Goal: Task Accomplishment & Management: Manage account settings

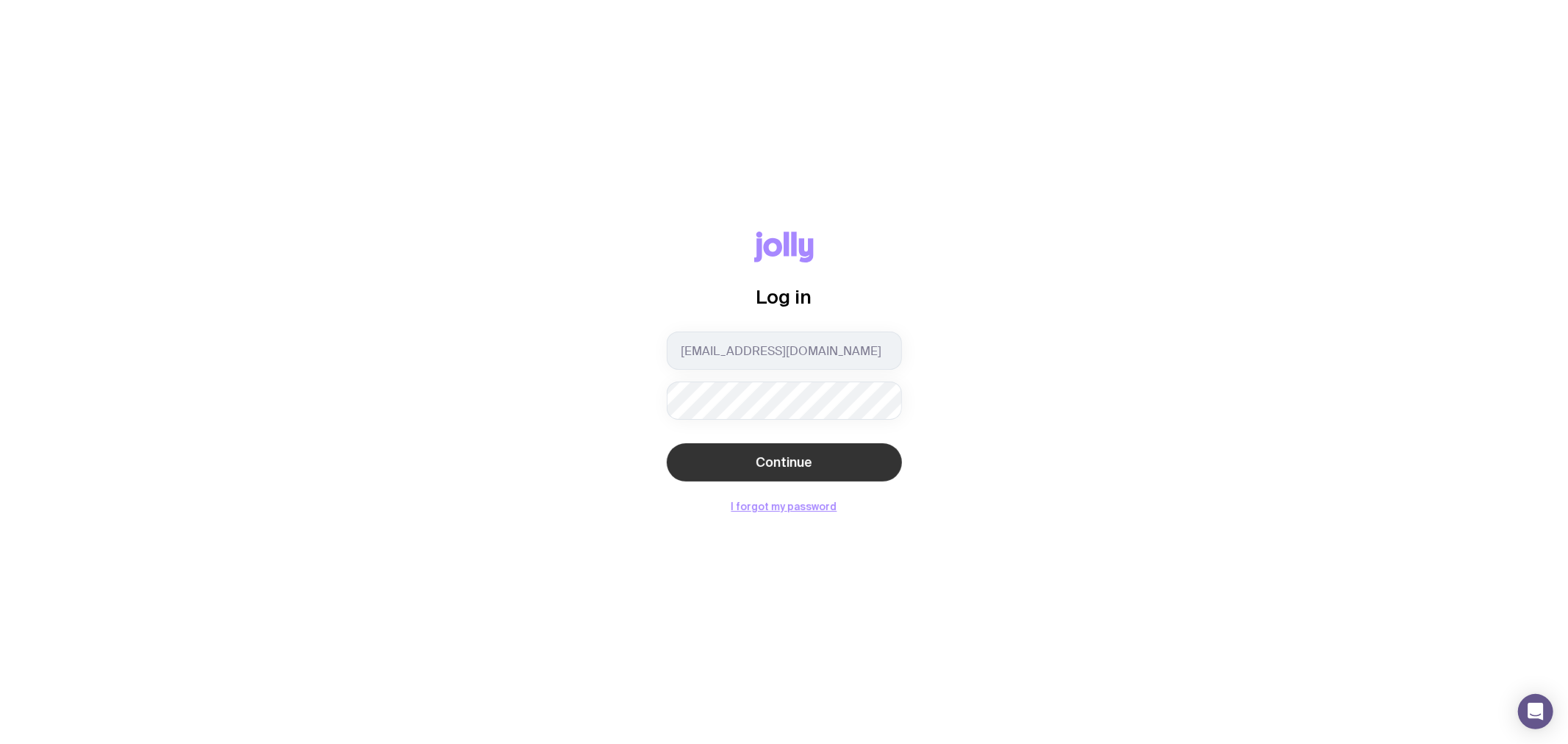
click at [715, 458] on button "Continue" at bounding box center [784, 462] width 236 height 38
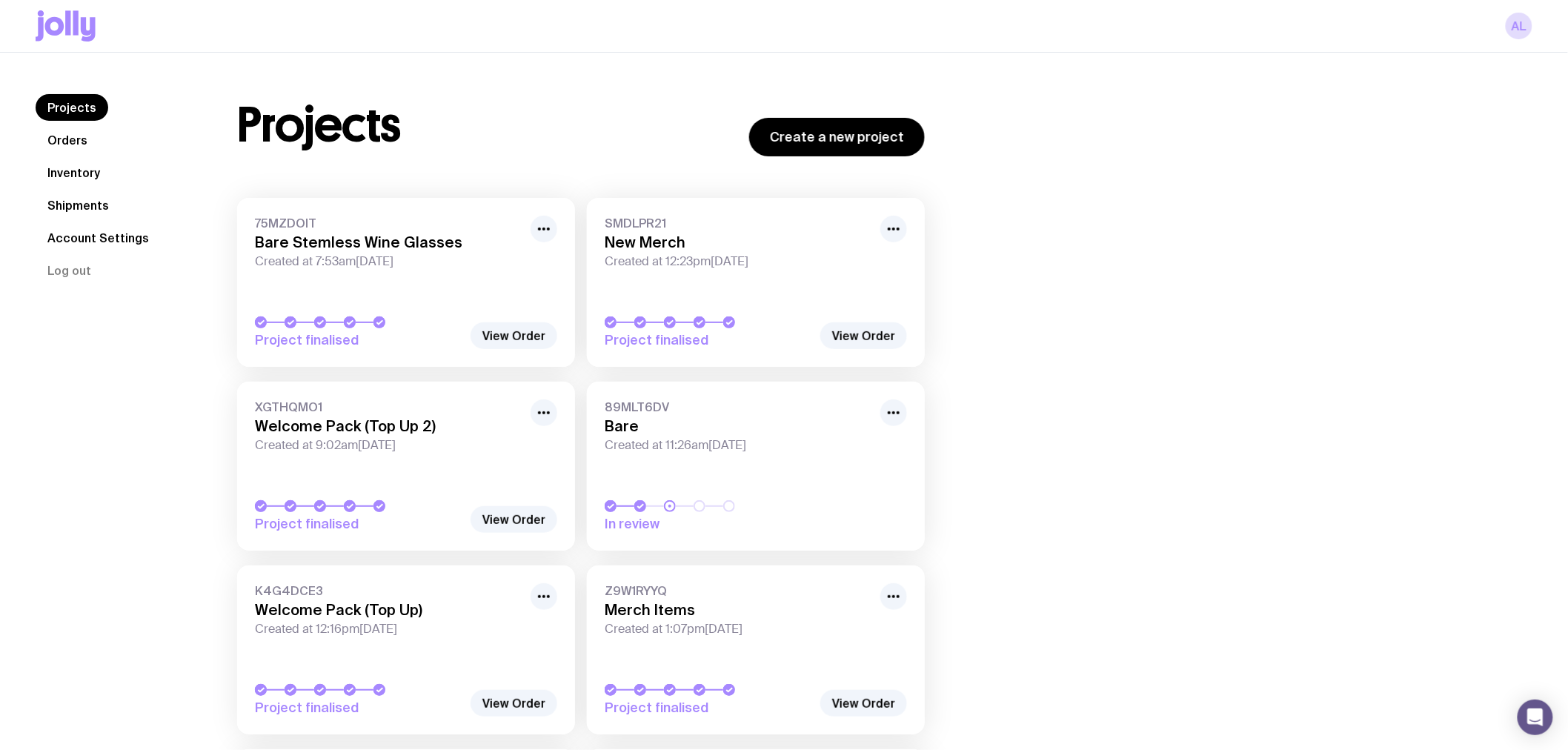
click at [64, 138] on link "Orders" at bounding box center [68, 139] width 64 height 27
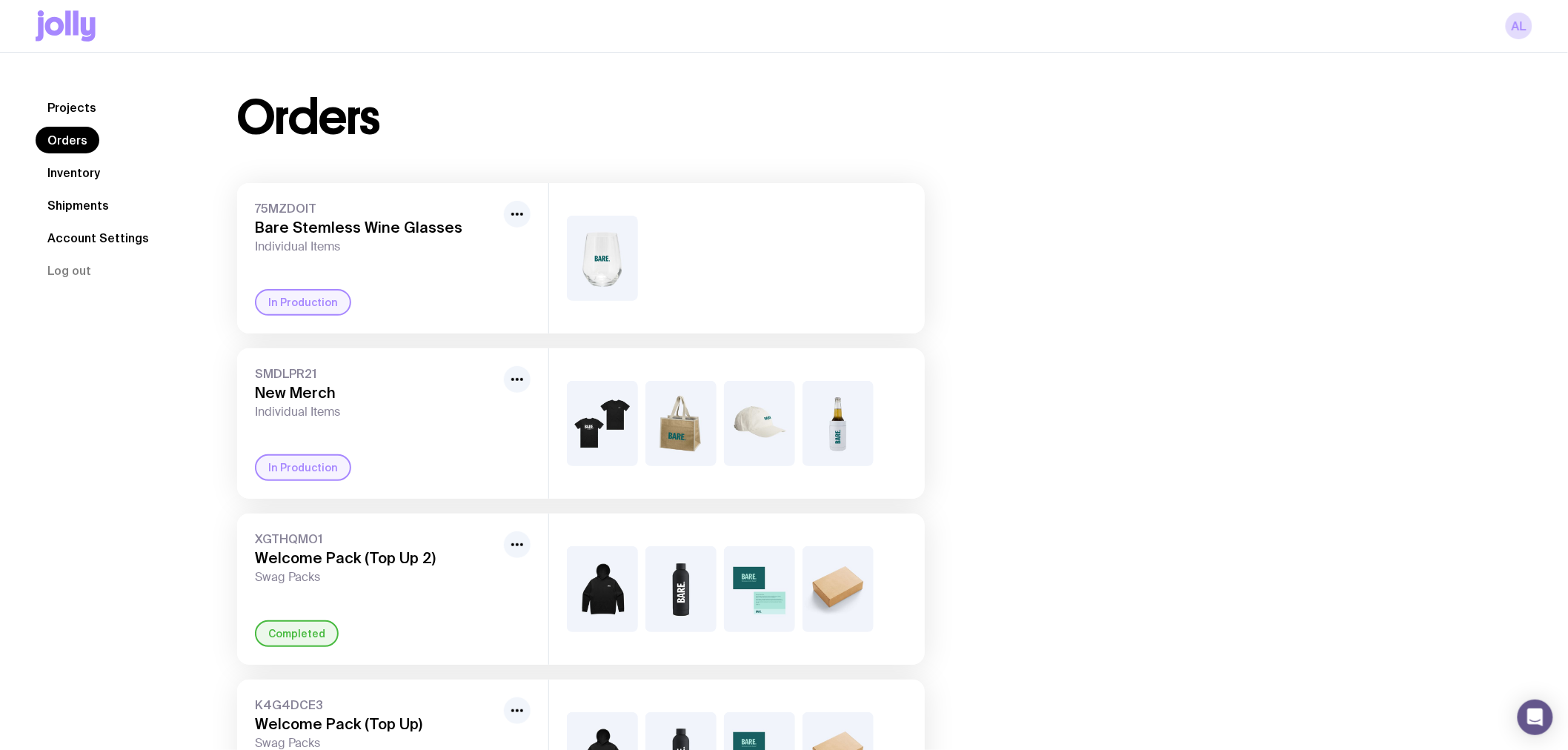
click at [68, 172] on link "Inventory" at bounding box center [73, 172] width 76 height 27
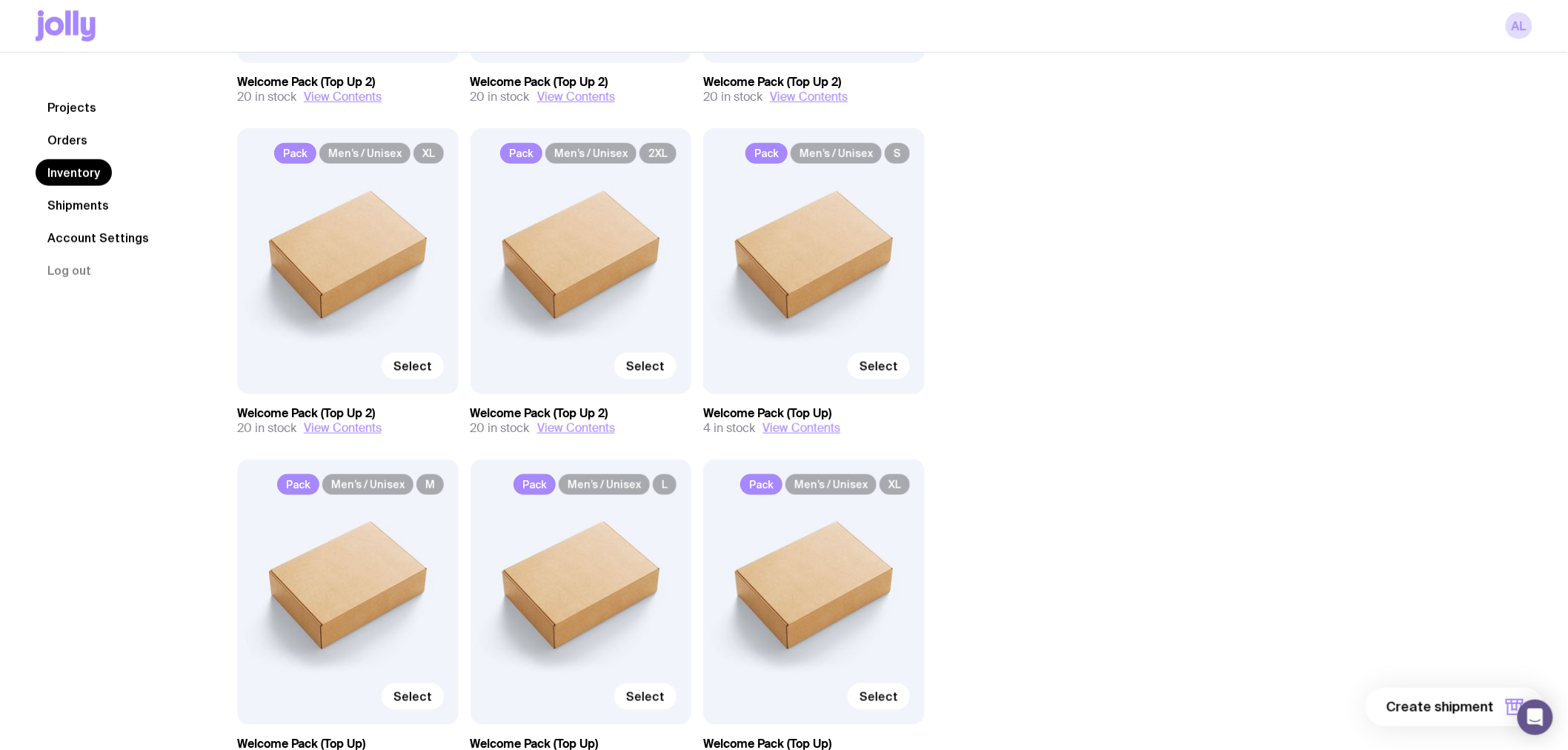
scroll to position [247, 0]
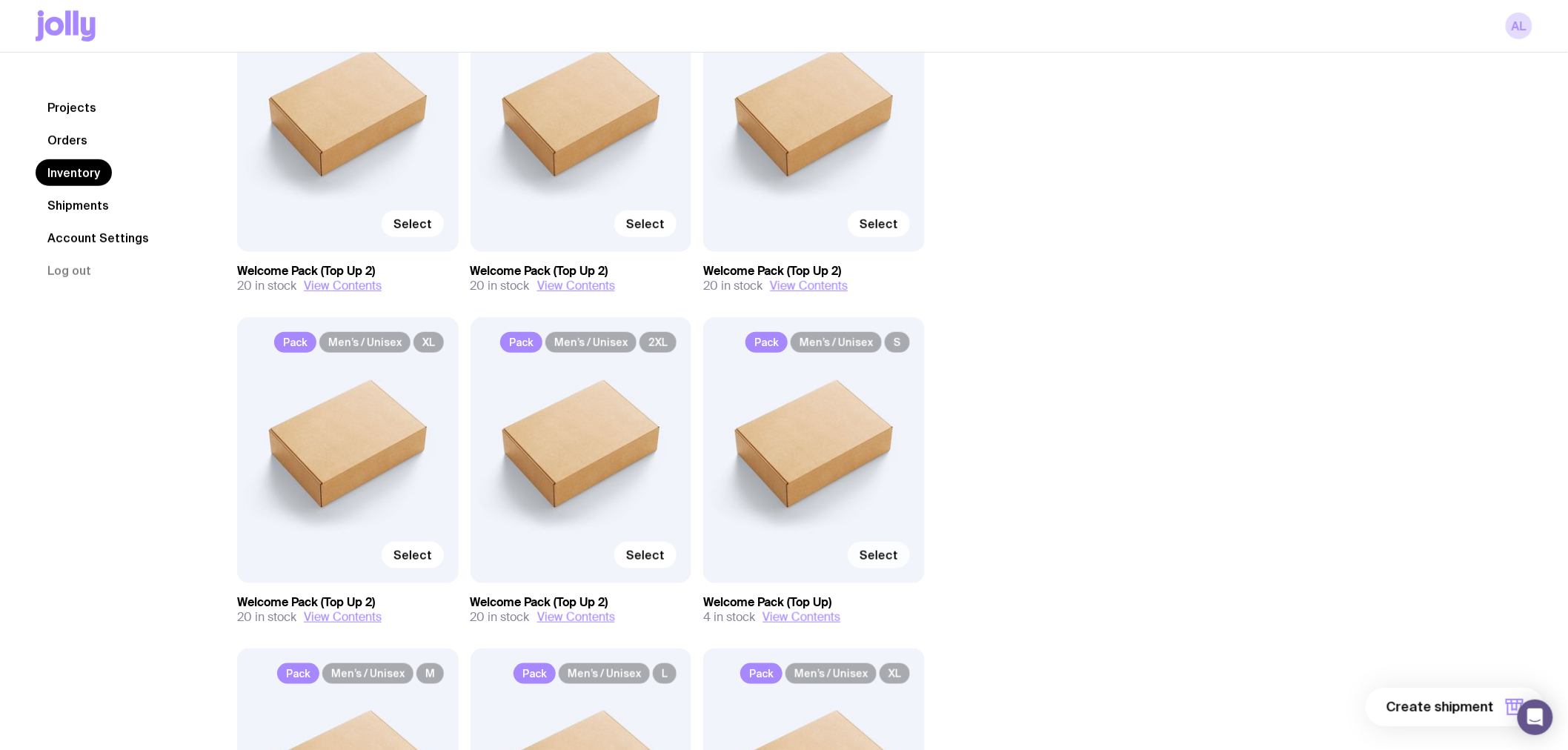
click at [889, 558] on span "Select" at bounding box center [879, 555] width 39 height 15
click at [0, 0] on input "Select" at bounding box center [0, 0] width 0 height 0
click at [846, 558] on label "Selected" at bounding box center [860, 555] width 99 height 27
click at [0, 0] on input "Selected" at bounding box center [0, 0] width 0 height 0
